Goal: Task Accomplishment & Management: Use online tool/utility

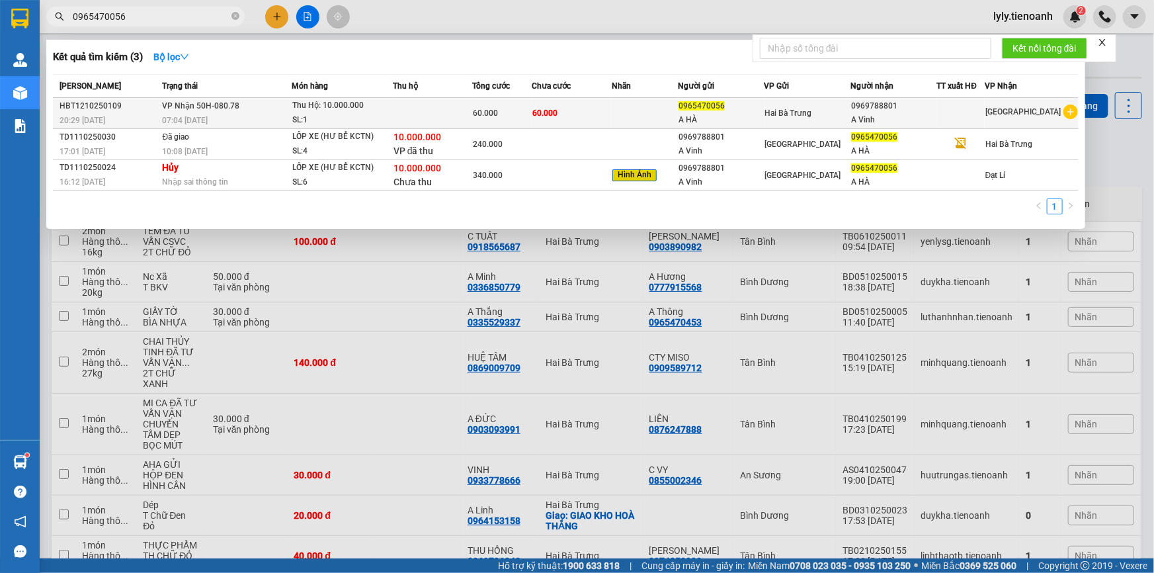
type input "0965470056"
click at [276, 113] on div "07:04 [DATE]" at bounding box center [227, 120] width 129 height 15
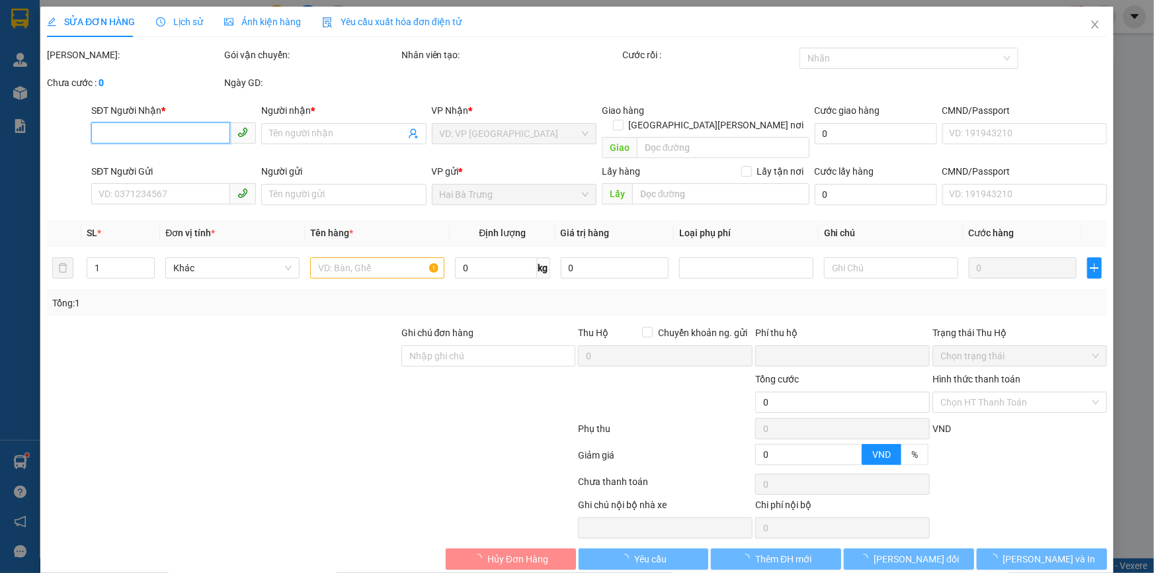
type input "0969788801"
type input "A Vinh"
type input "0965470056"
type input "A HÀ"
type input "0"
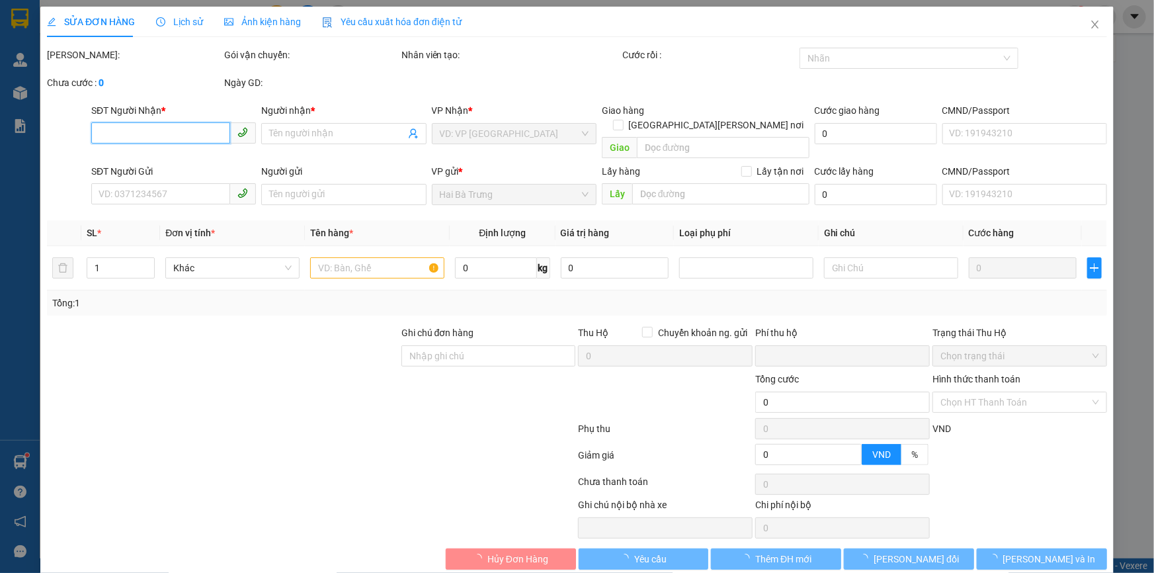
type input "60.000"
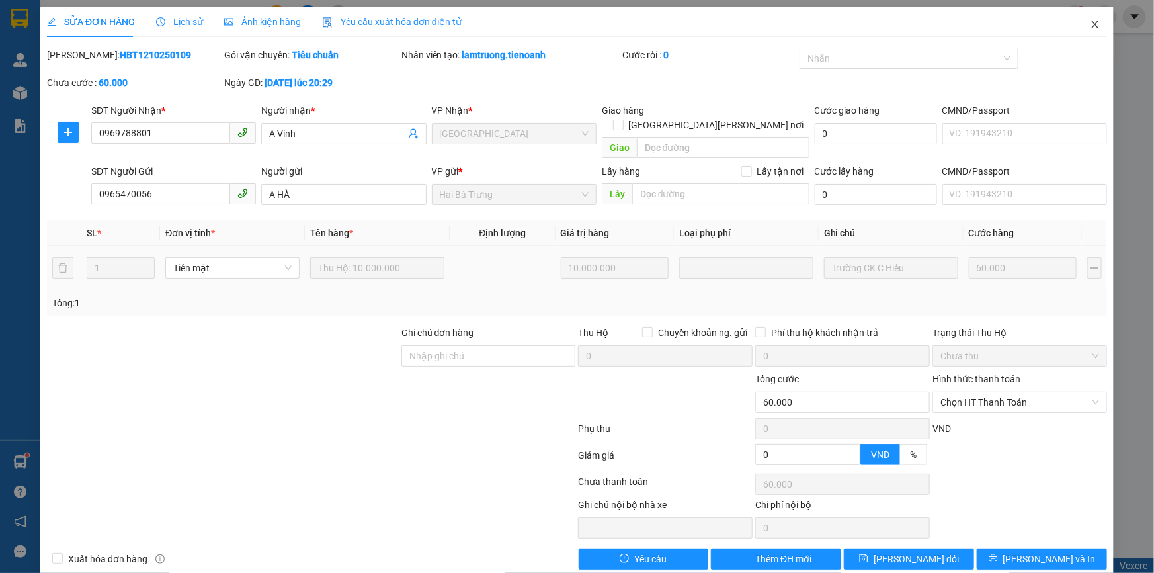
click at [1090, 25] on icon "close" at bounding box center [1095, 24] width 11 height 11
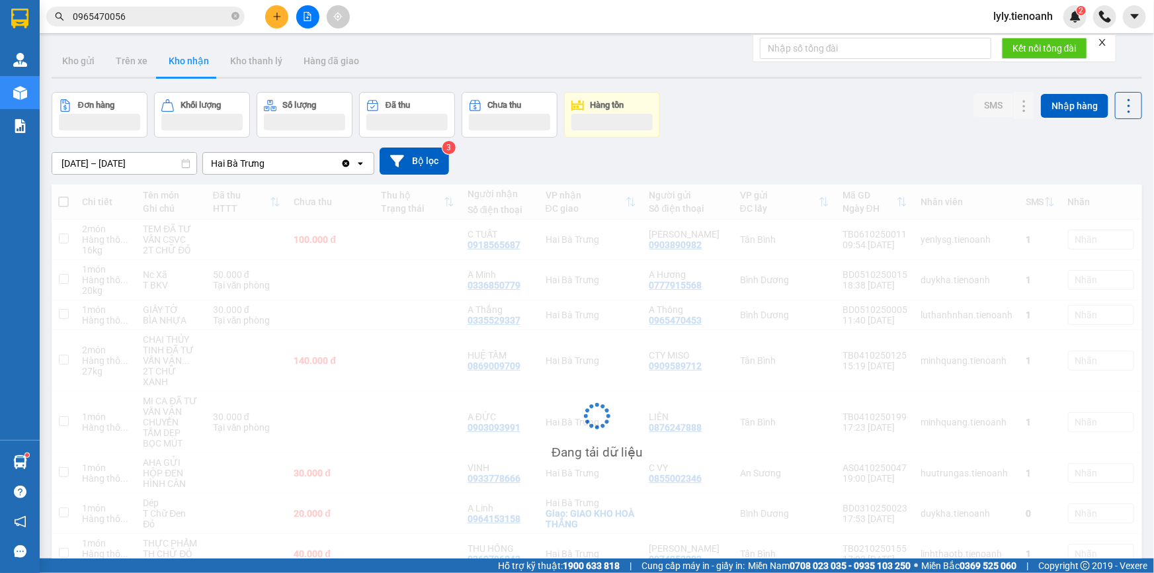
click at [130, 13] on input "0965470056" at bounding box center [151, 16] width 156 height 15
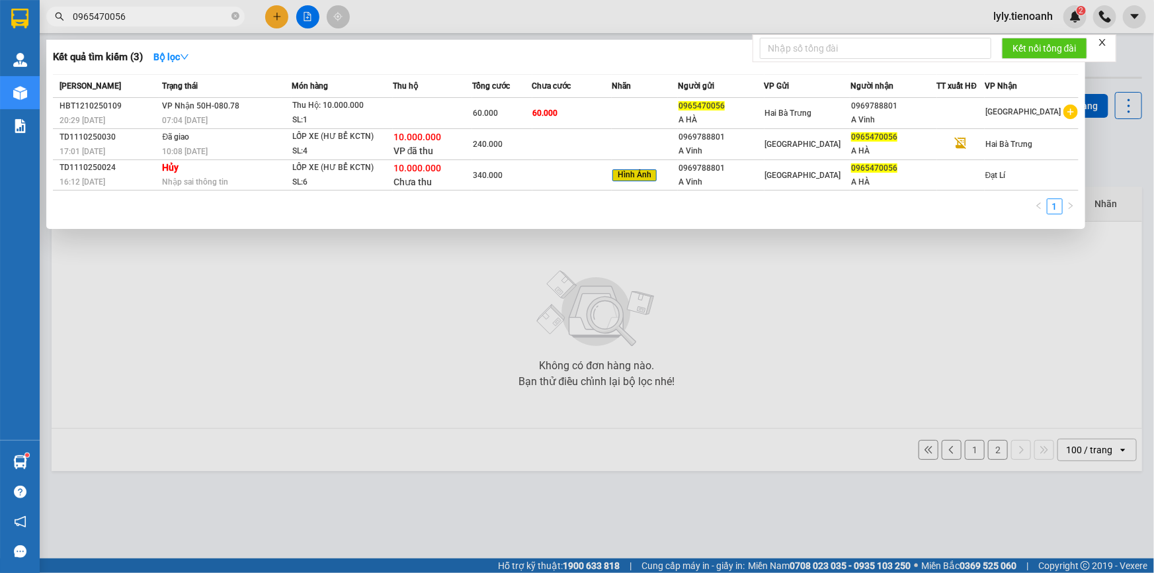
click at [179, 13] on input "0965470056" at bounding box center [151, 16] width 156 height 15
paste input "73039544"
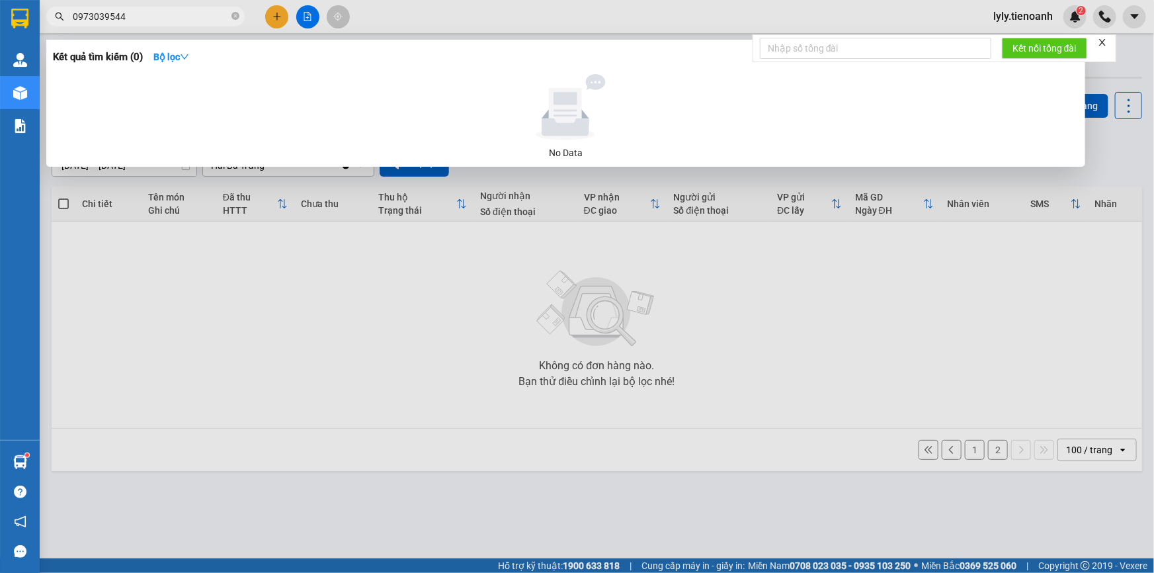
click at [74, 17] on input "0973039544" at bounding box center [151, 16] width 156 height 15
type input "0973039544"
